Goal: Transaction & Acquisition: Purchase product/service

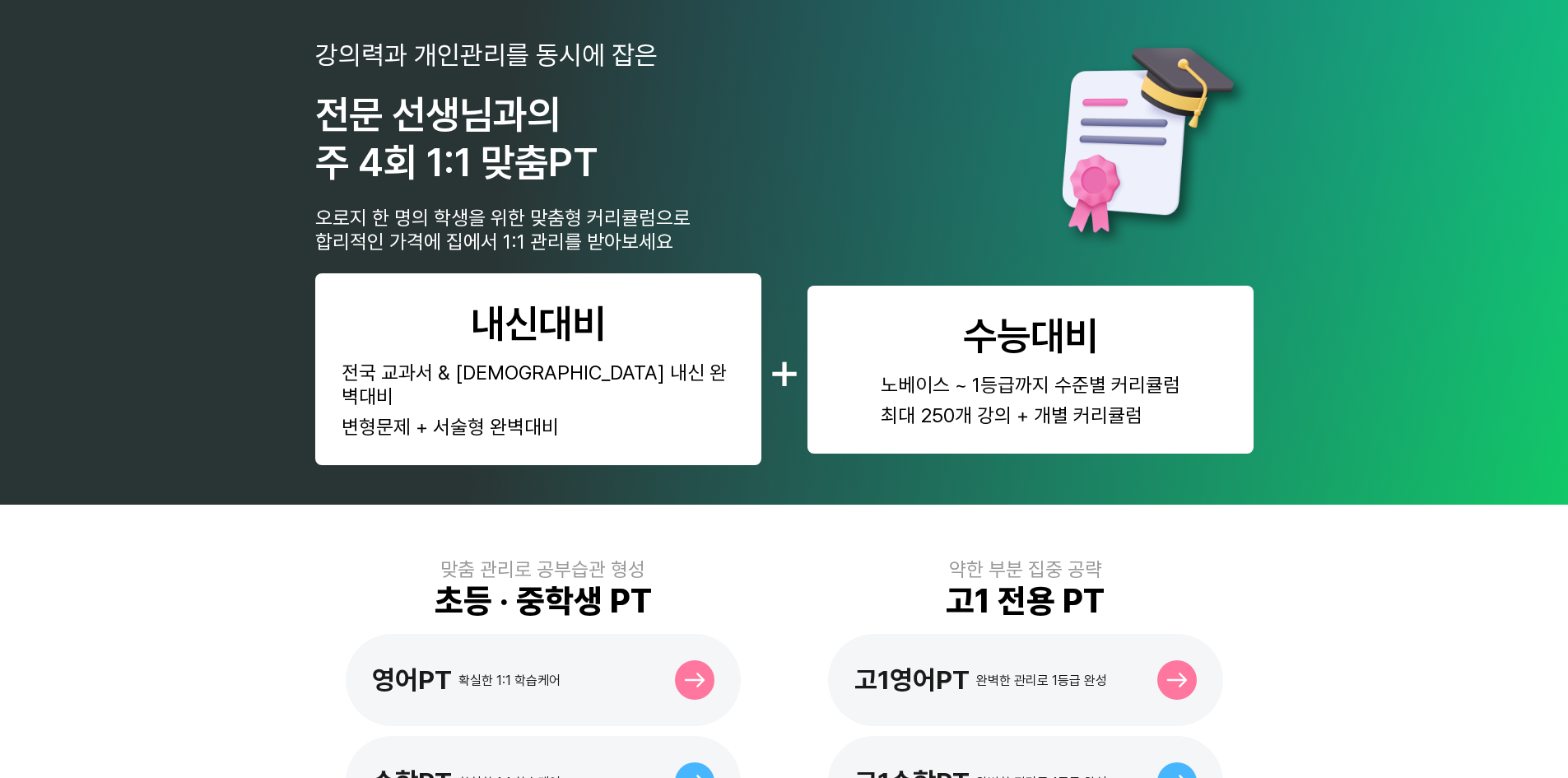
scroll to position [411, 0]
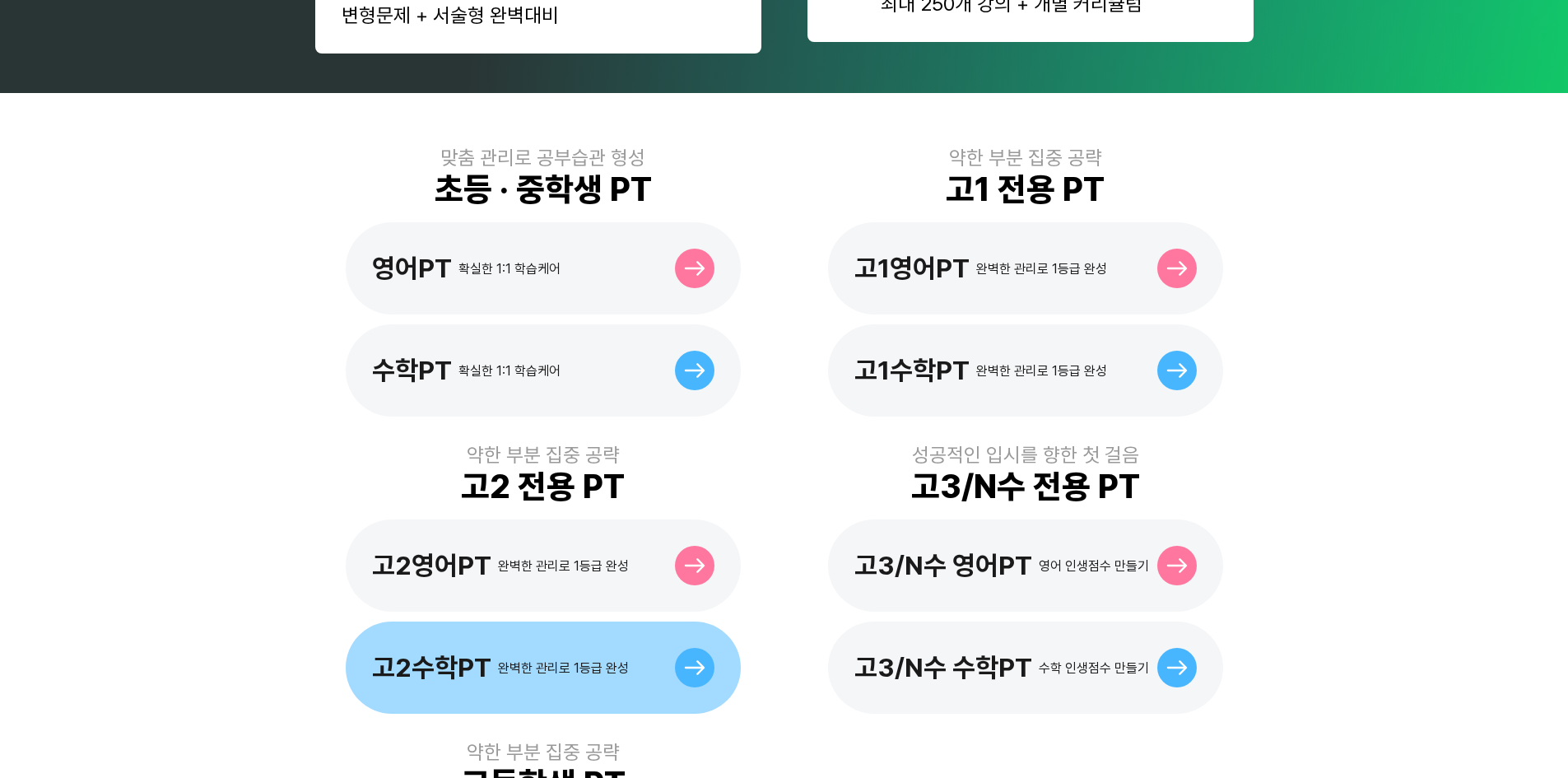
click at [561, 621] on div "고2수학PT 완벽한 관리로 1등급 완성" at bounding box center [542, 667] width 395 height 92
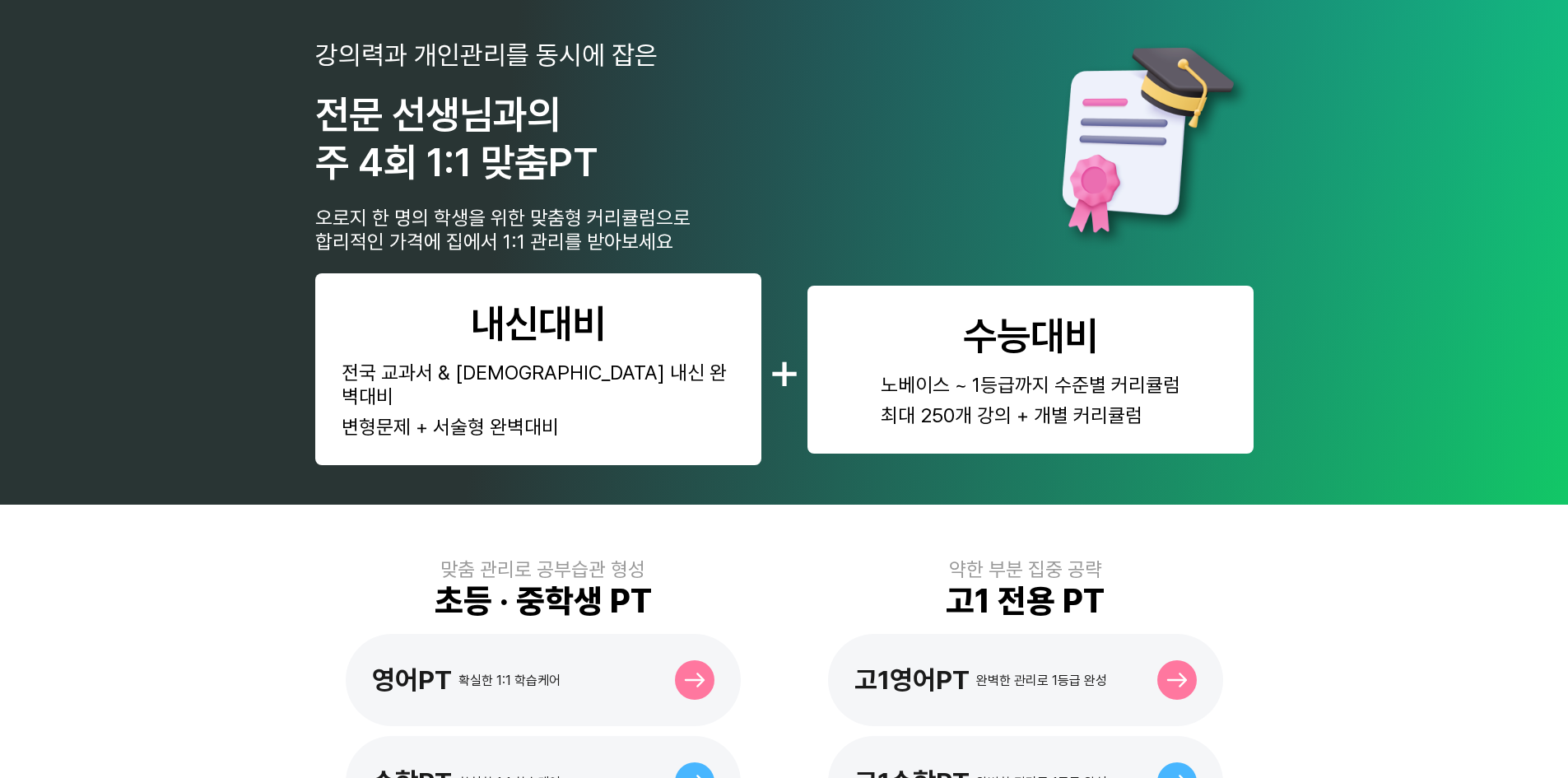
scroll to position [411, 0]
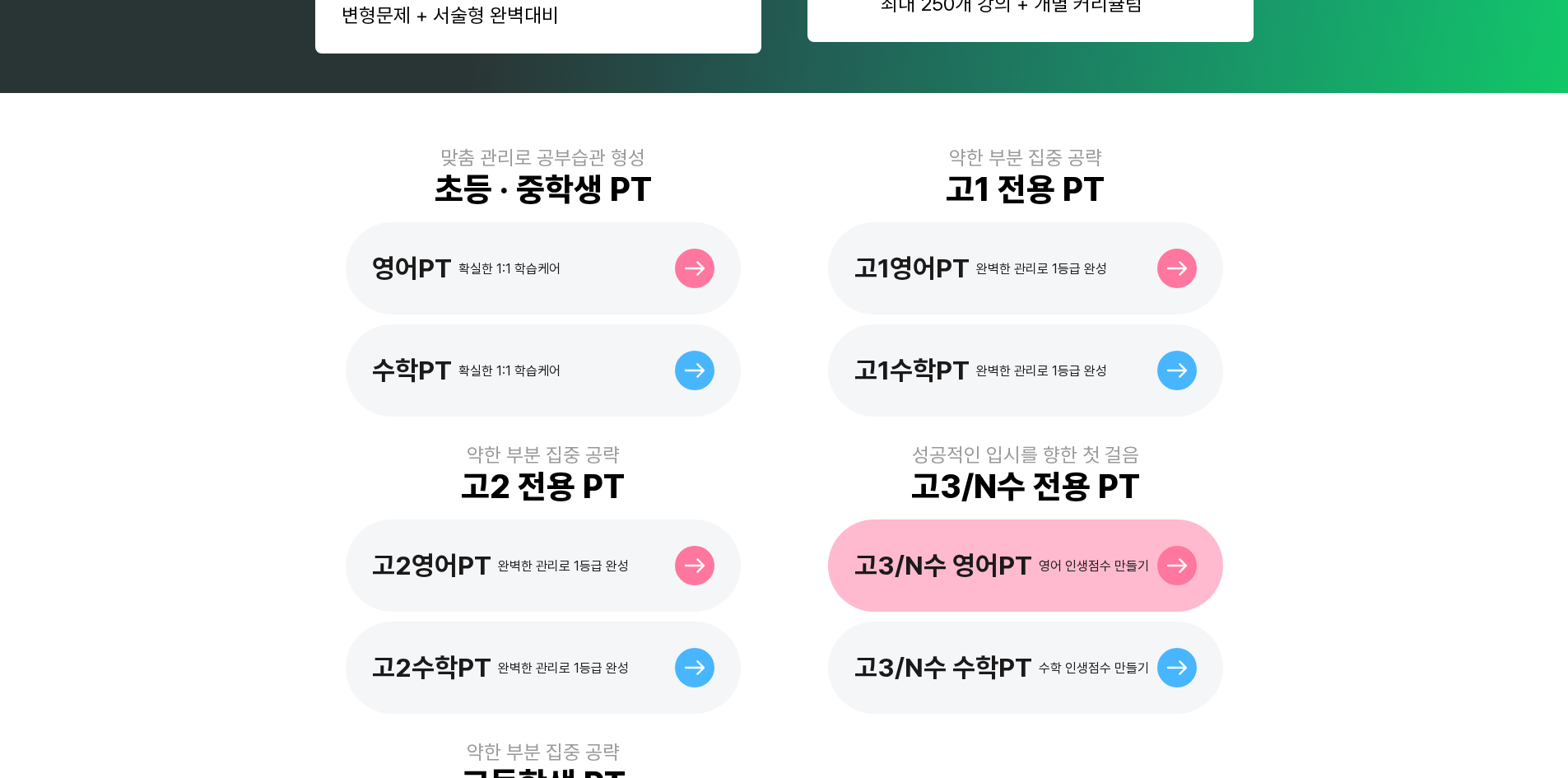
click at [1062, 558] on div "영어 인생점수 만들기" at bounding box center [1094, 566] width 110 height 16
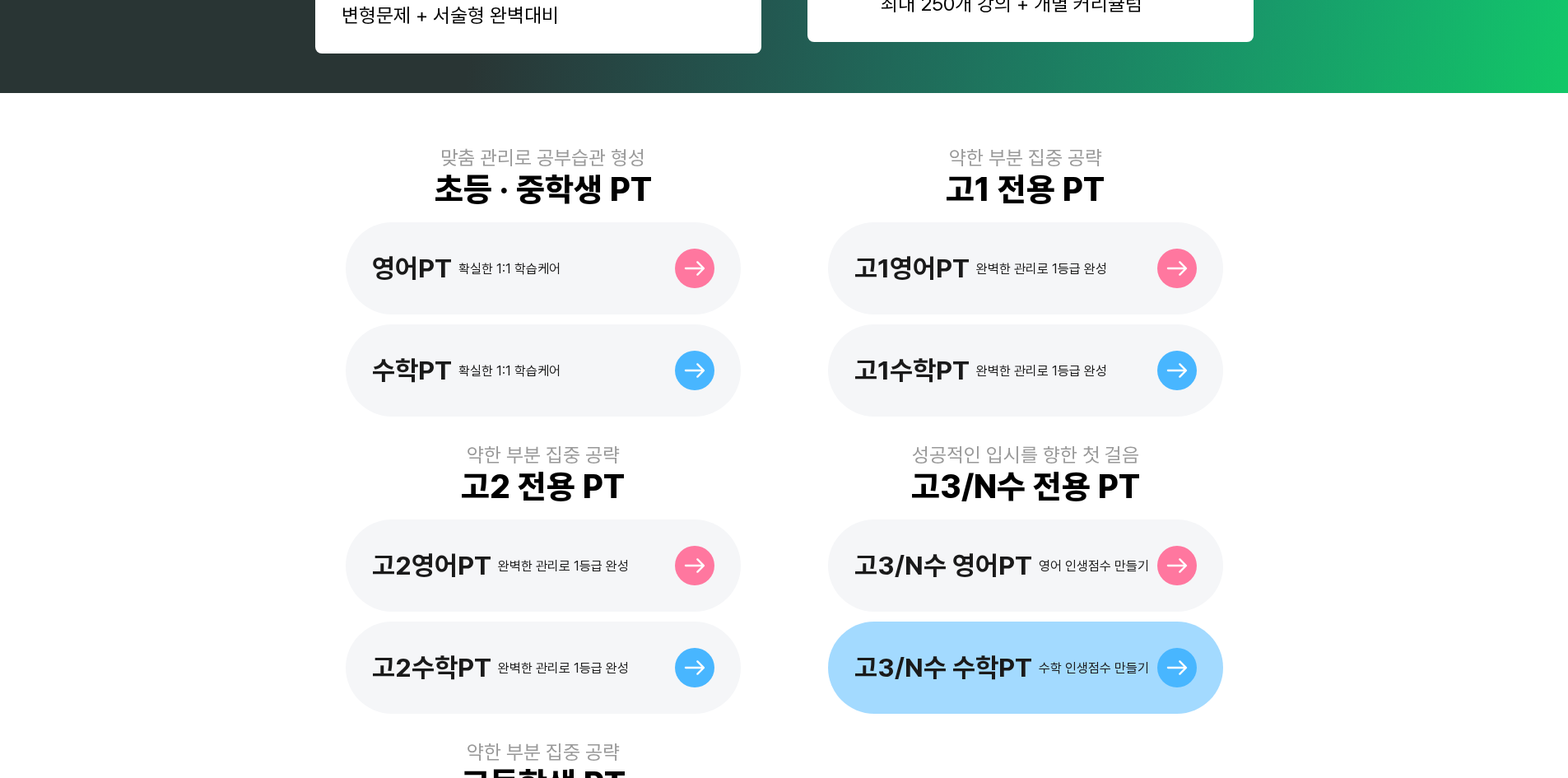
click at [958, 652] on div "고3/N수 수학PT" at bounding box center [942, 668] width 178 height 32
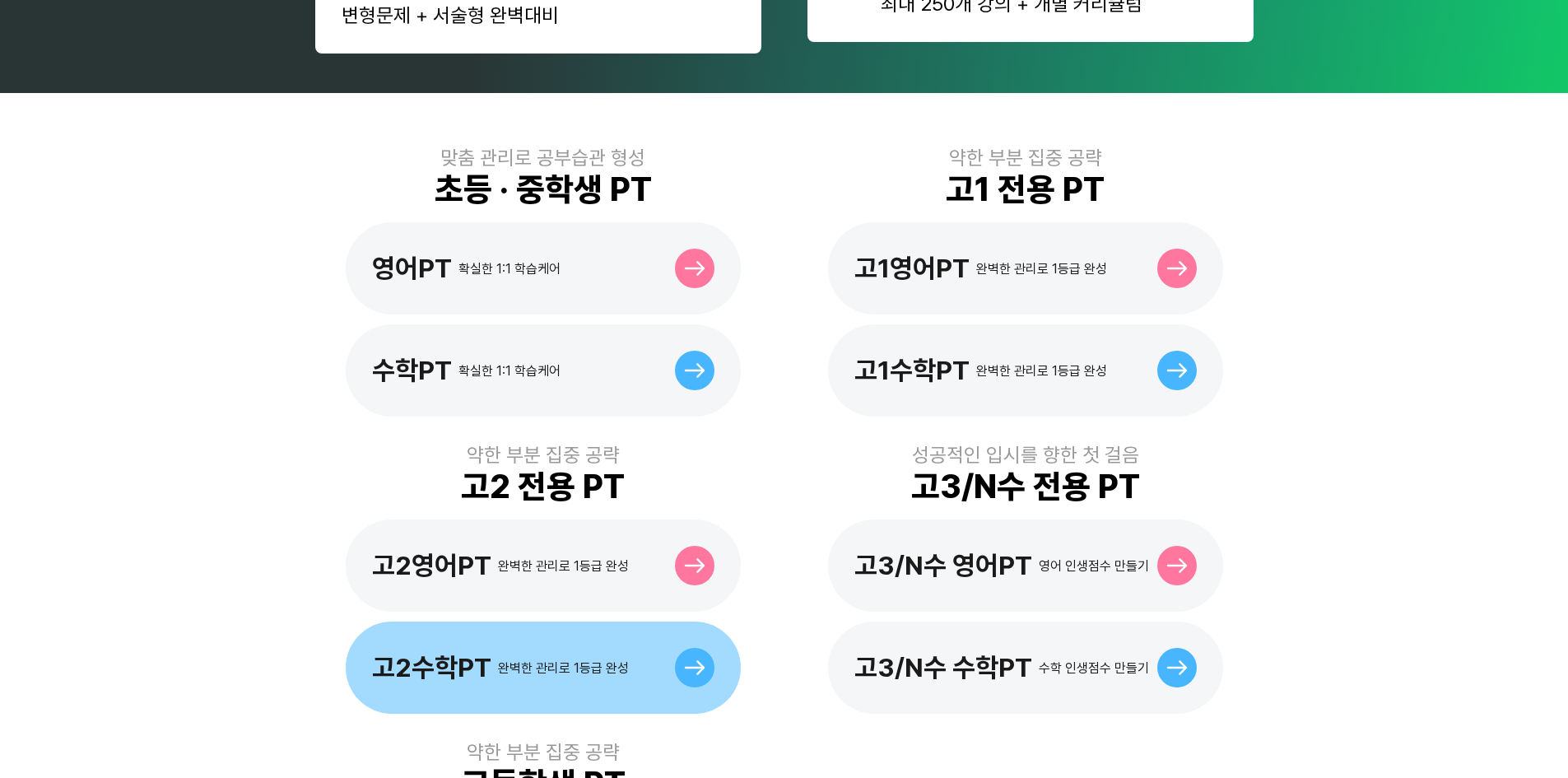
click at [494, 621] on div "고2수학PT 완벽한 관리로 1등급 완성" at bounding box center [542, 667] width 395 height 92
